Goal: Navigation & Orientation: Find specific page/section

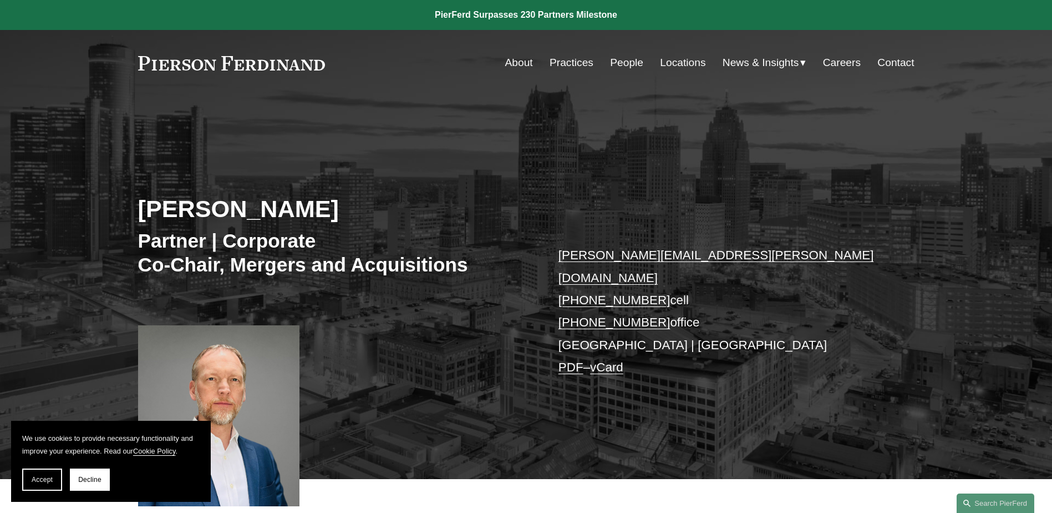
click at [680, 63] on link "Locations" at bounding box center [682, 62] width 45 height 21
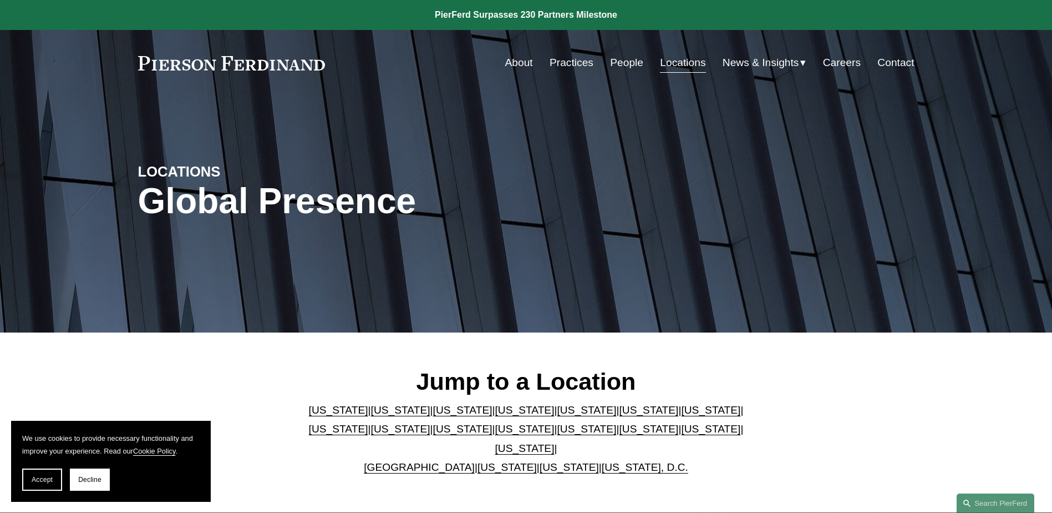
click at [512, 62] on link "About" at bounding box center [519, 62] width 28 height 21
